Goal: Transaction & Acquisition: Obtain resource

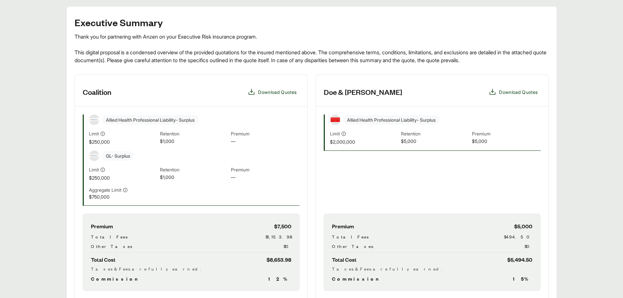
scroll to position [131, 0]
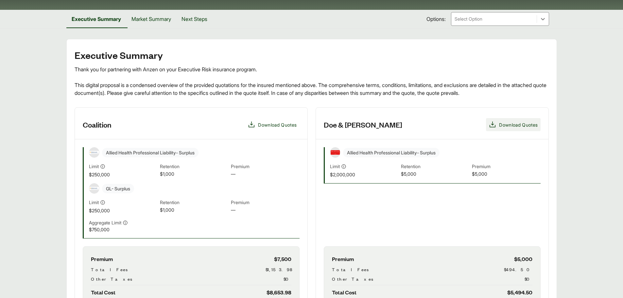
click at [512, 121] on span "Download Quotes" at bounding box center [518, 124] width 39 height 7
click at [524, 266] on span "$494.50" at bounding box center [518, 269] width 28 height 7
